Goal: Task Accomplishment & Management: Manage account settings

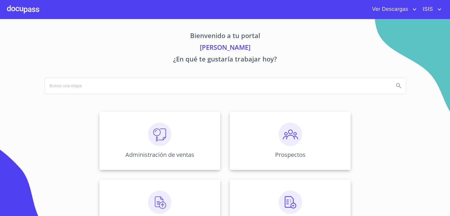
click at [432, 14] on div "Ver Descargas ISIS" at bounding box center [225, 9] width 450 height 19
click at [432, 10] on span "ISIS" at bounding box center [427, 9] width 18 height 9
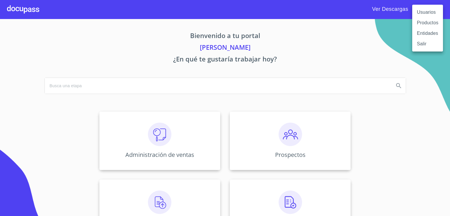
click at [419, 14] on li "Usuarios" at bounding box center [427, 12] width 31 height 11
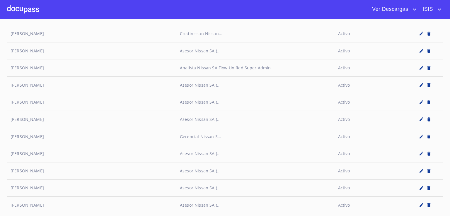
scroll to position [527, 0]
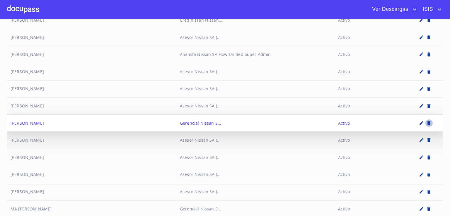
click at [427, 121] on icon "button" at bounding box center [428, 123] width 3 height 4
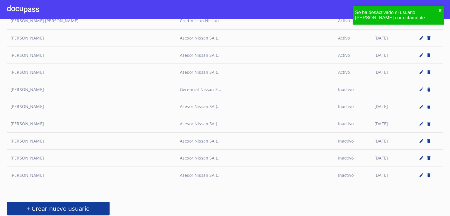
scroll to position [1245, 0]
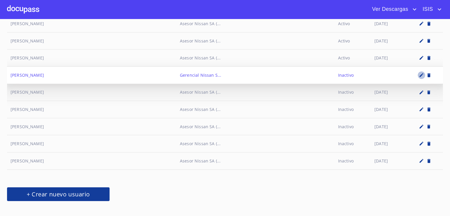
click at [419, 73] on icon "button" at bounding box center [421, 75] width 4 height 4
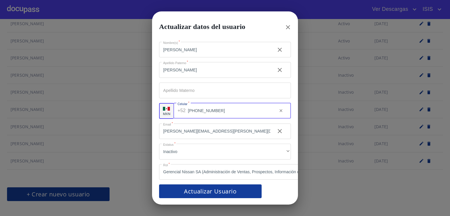
drag, startPoint x: 214, startPoint y: 109, endPoint x: 191, endPoint y: 104, distance: 23.8
click at [189, 104] on input "[PHONE_NUMBER]" at bounding box center [230, 111] width 85 height 16
click at [232, 110] on input "[PHONE_NUMBER]" at bounding box center [230, 111] width 85 height 16
drag, startPoint x: 229, startPoint y: 110, endPoint x: 200, endPoint y: 111, distance: 28.7
click at [200, 111] on input "[PHONE_NUMBER]" at bounding box center [230, 111] width 85 height 16
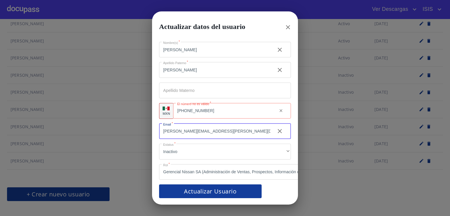
drag, startPoint x: 243, startPoint y: 130, endPoint x: 153, endPoint y: 136, distance: 90.4
click at [153, 136] on div "Nombre(s)   * [PERSON_NAME]   * [PERSON_NAME] ​ Apellido Materno ​ MXN El númer…" at bounding box center [225, 120] width 146 height 170
click at [290, 24] on icon "button" at bounding box center [287, 27] width 7 height 7
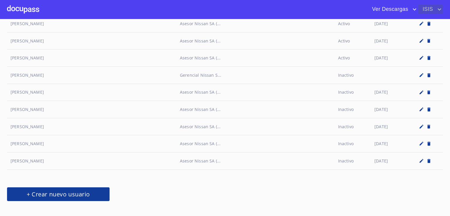
drag, startPoint x: 434, startPoint y: 9, endPoint x: 432, endPoint y: 14, distance: 5.2
click at [434, 9] on span "ISIS" at bounding box center [427, 9] width 18 height 9
click at [428, 46] on li "Salir" at bounding box center [427, 44] width 31 height 11
